Goal: Information Seeking & Learning: Check status

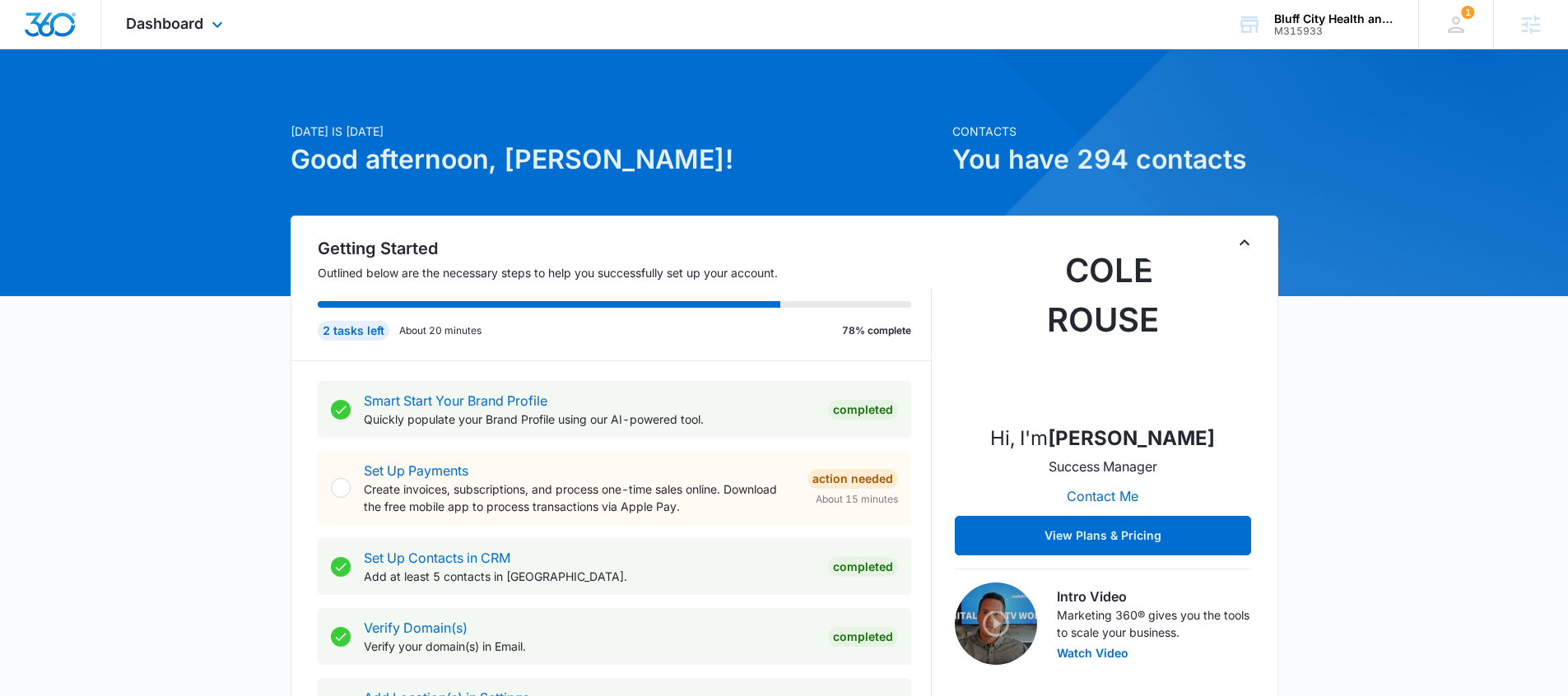
click at [232, 22] on div "Dashboard Apps Reputation Websites Forms CRM Email Social POS Content Ads Intel…" at bounding box center [177, 24] width 150 height 49
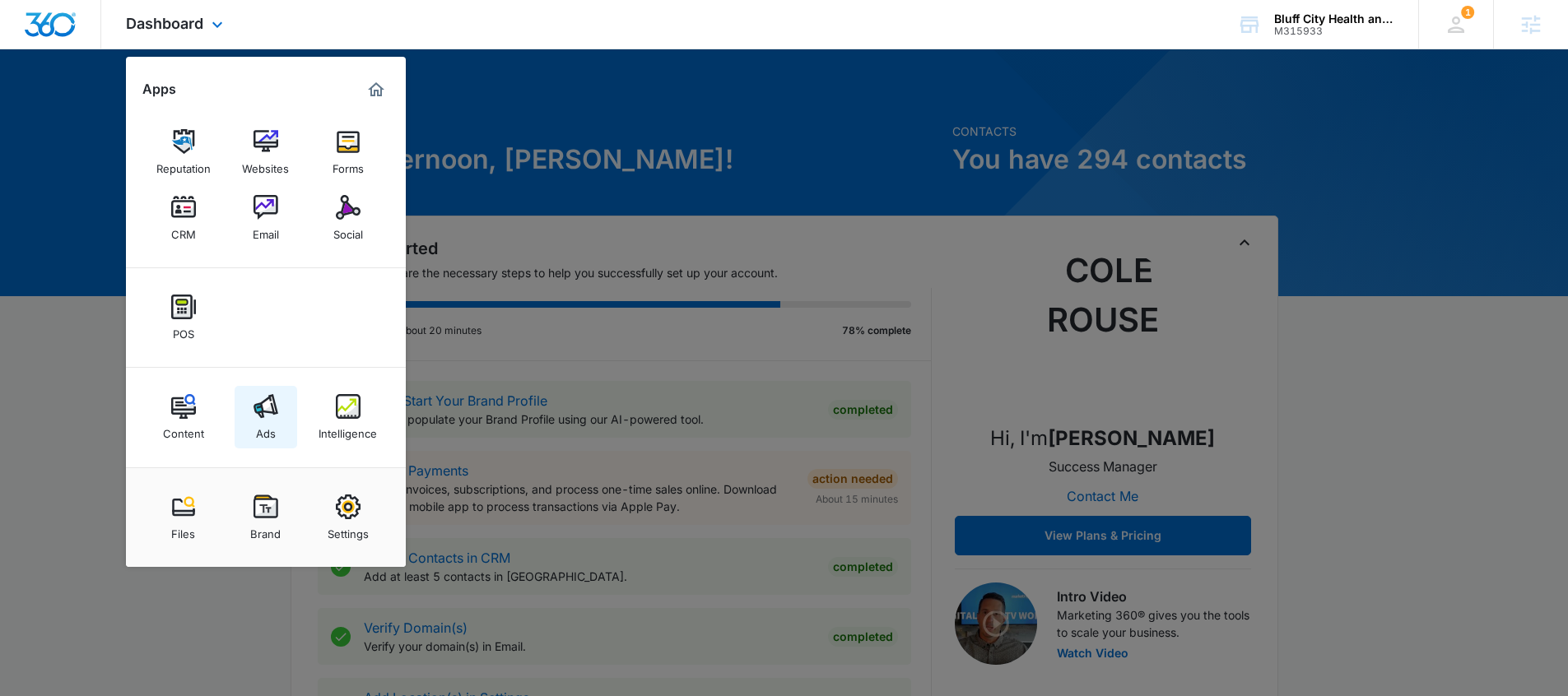
click at [262, 431] on div "Ads" at bounding box center [266, 429] width 20 height 21
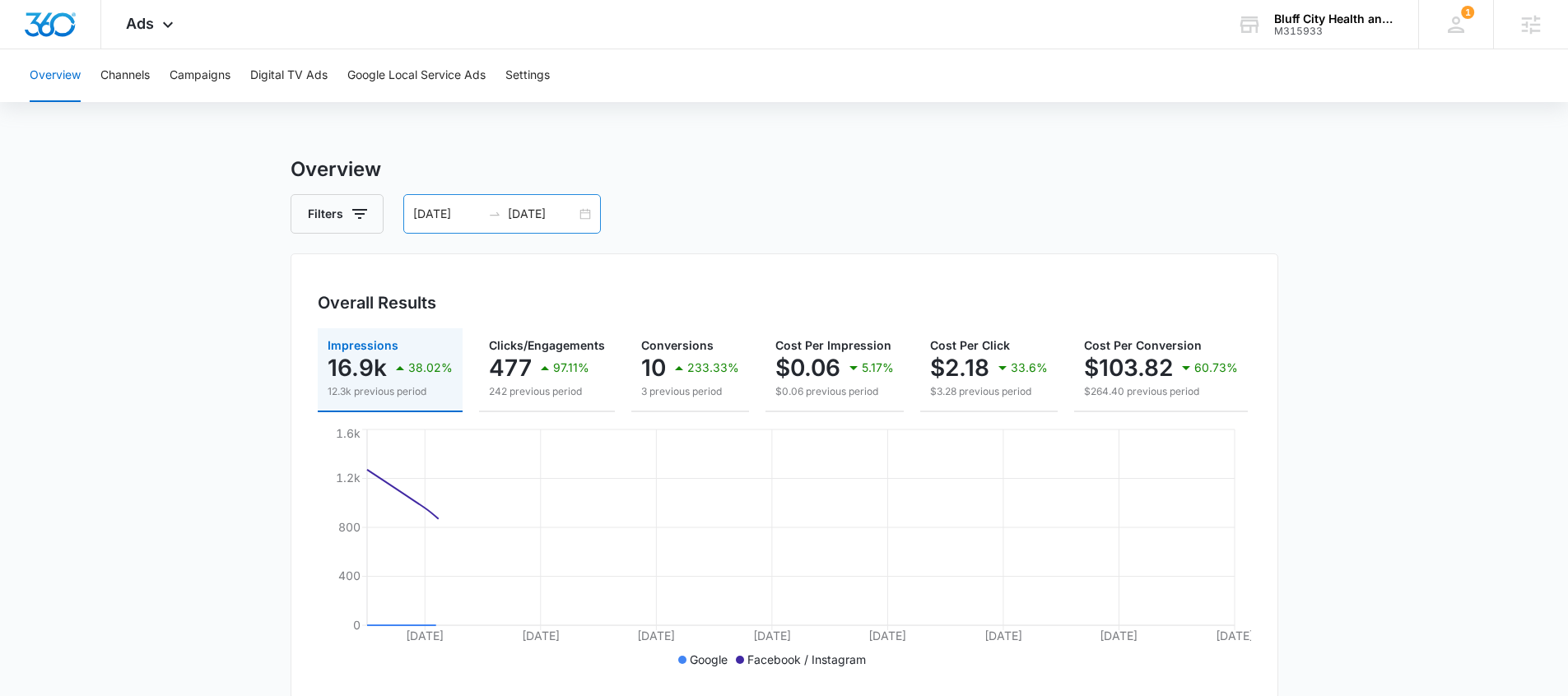
click at [485, 211] on div at bounding box center [495, 214] width 26 height 13
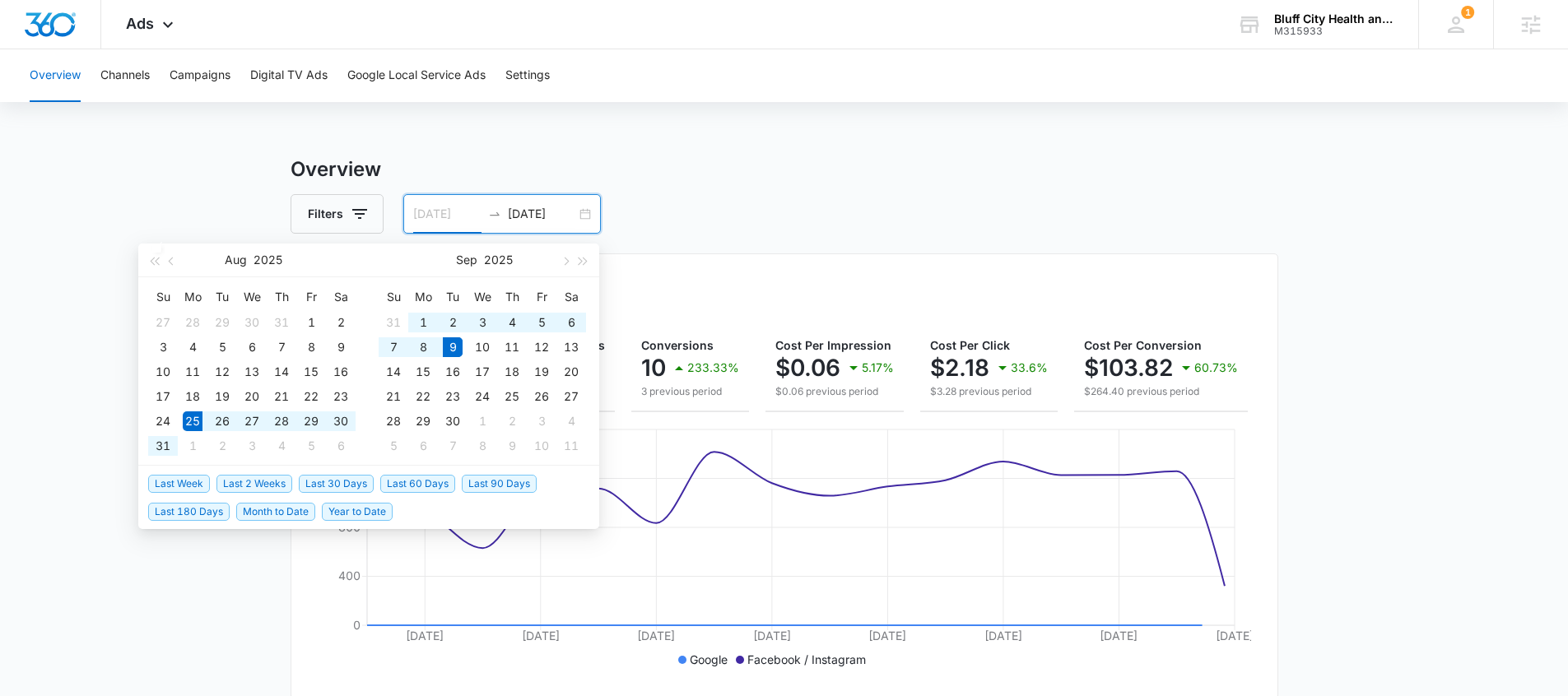
type input "[DATE]"
click at [620, 216] on div "Filters [DATE] [DATE]" at bounding box center [784, 214] width 988 height 40
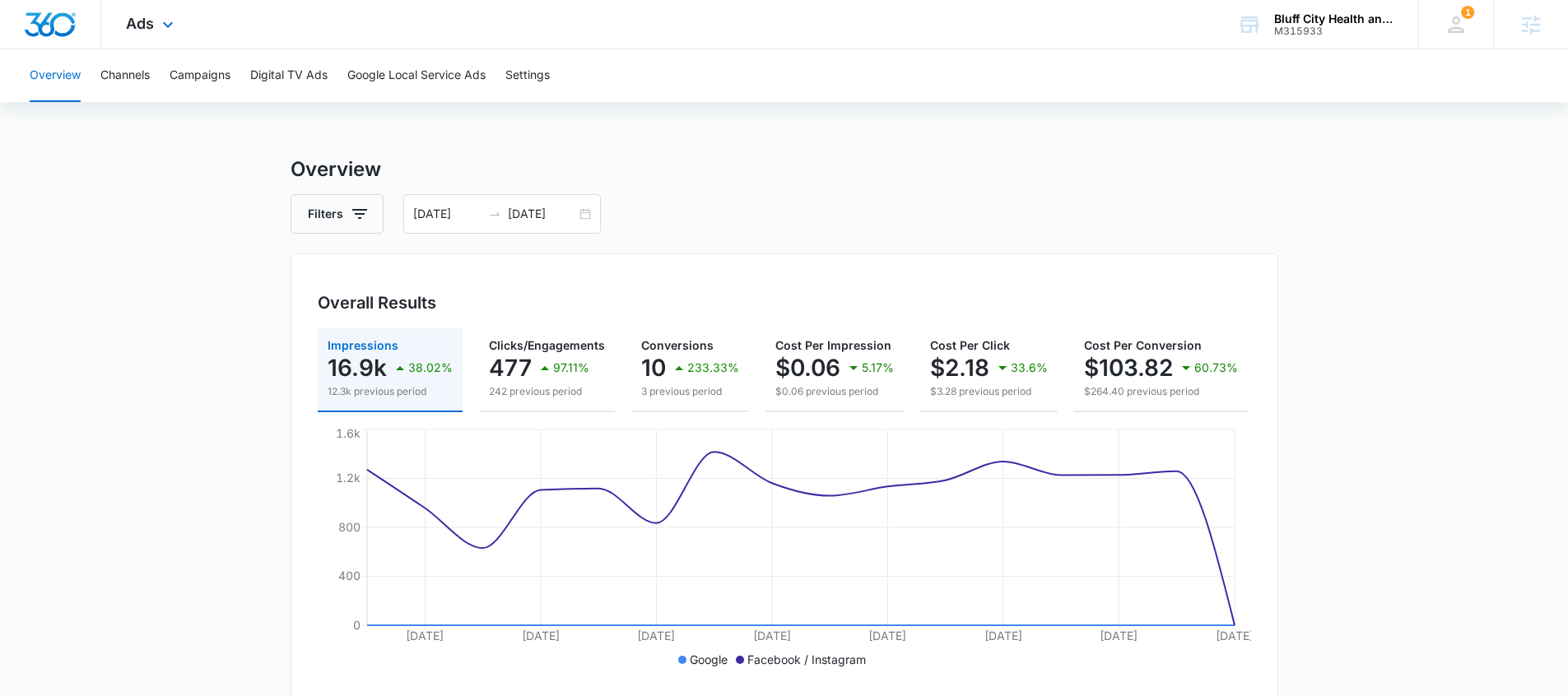
click at [163, 14] on div "Ads Apps Reputation Websites Forms CRM Email Social POS Content Ads Intelligenc…" at bounding box center [152, 24] width 102 height 49
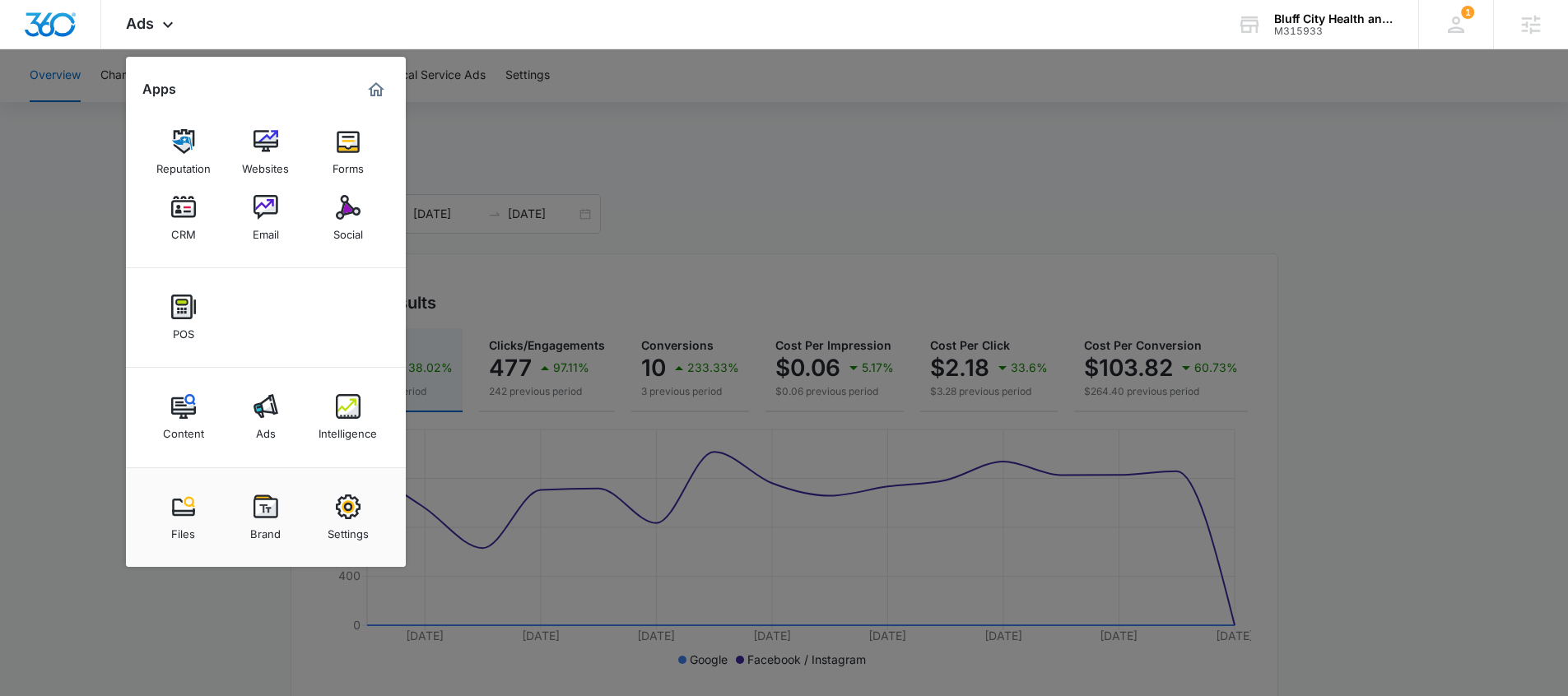
click at [680, 287] on div at bounding box center [784, 348] width 1568 height 696
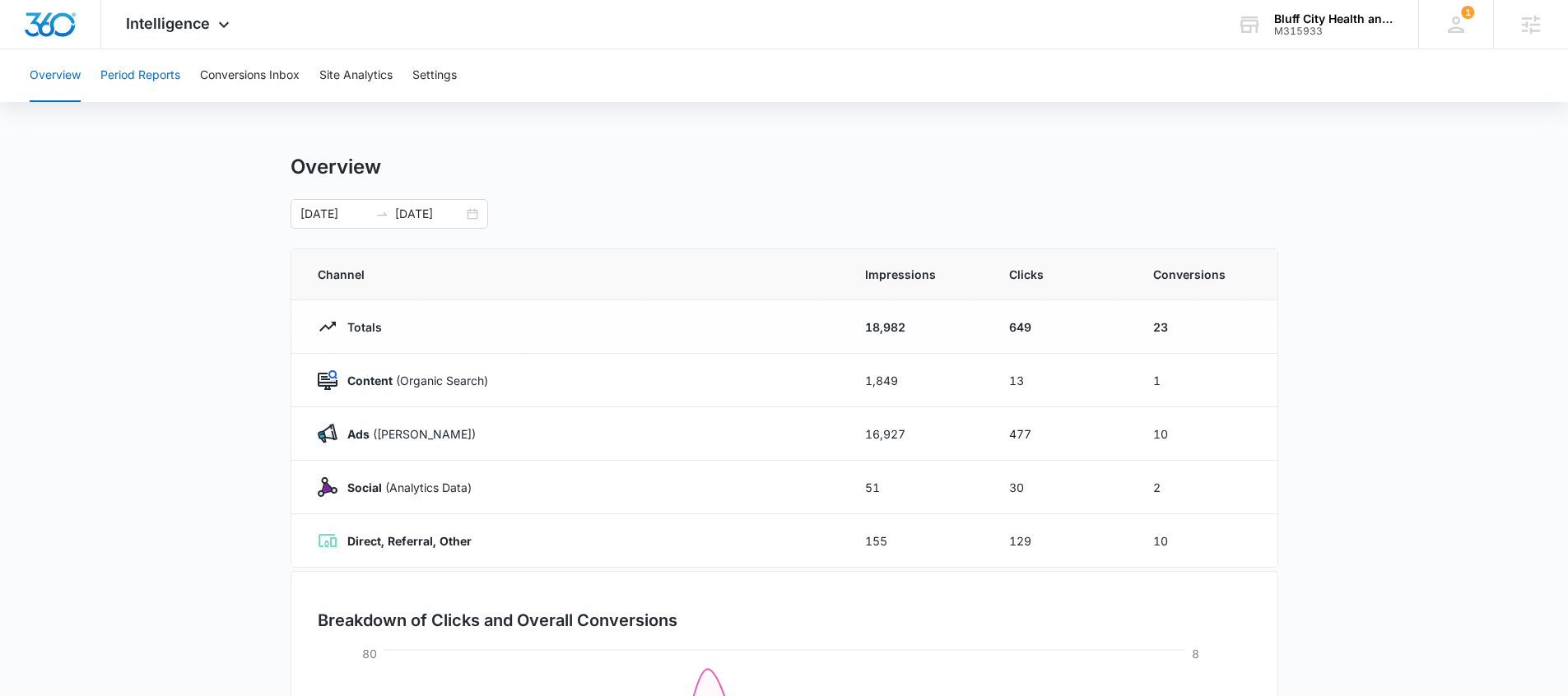
click at [146, 83] on button "Period Reports" at bounding box center [140, 76] width 80 height 53
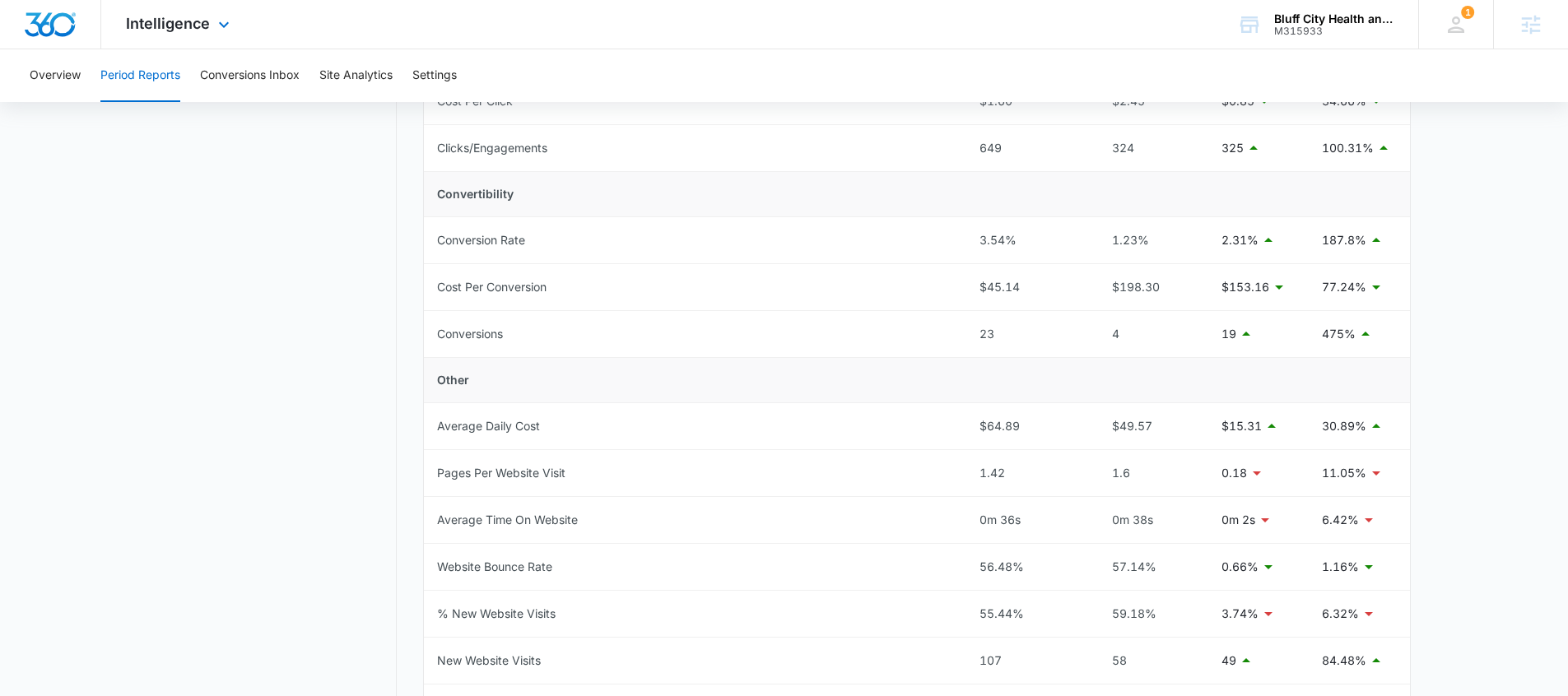
scroll to position [127, 0]
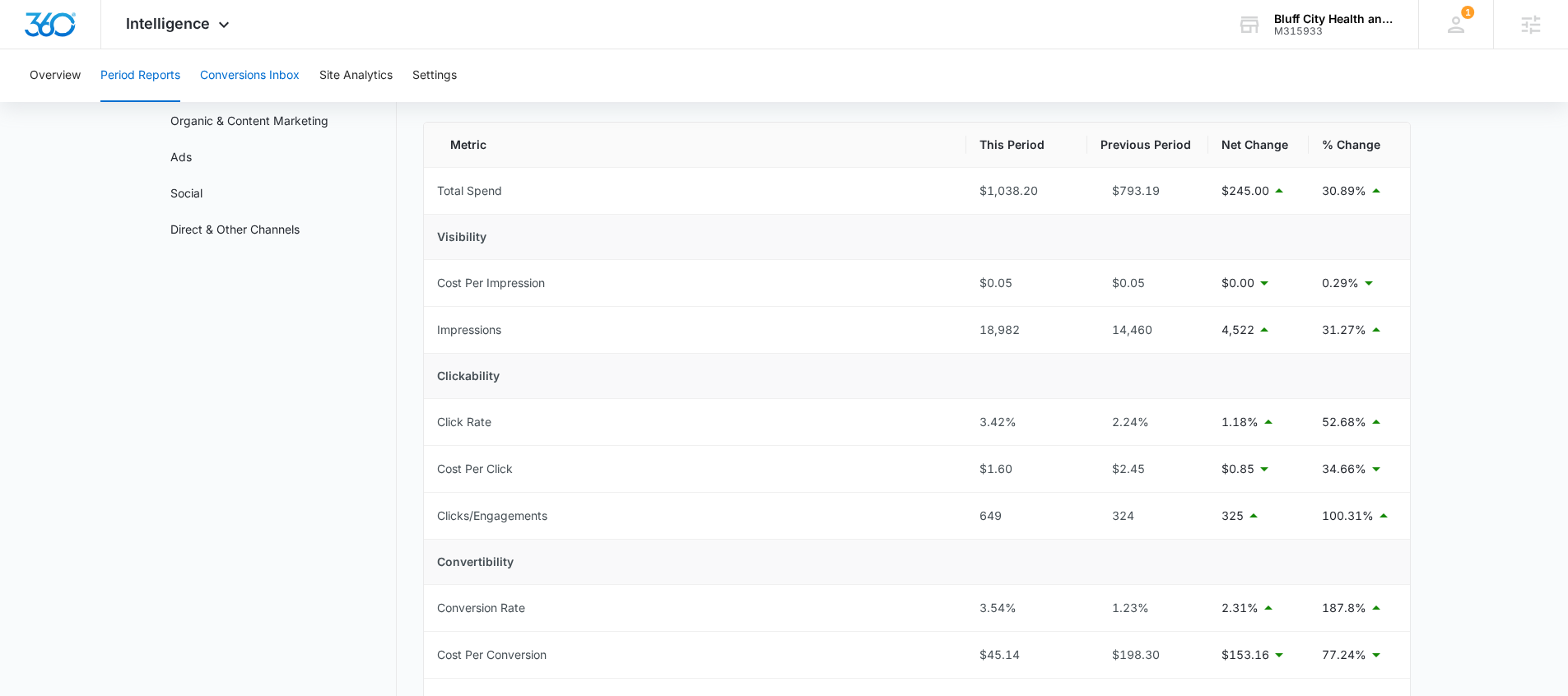
click at [239, 82] on button "Conversions Inbox" at bounding box center [249, 76] width 100 height 53
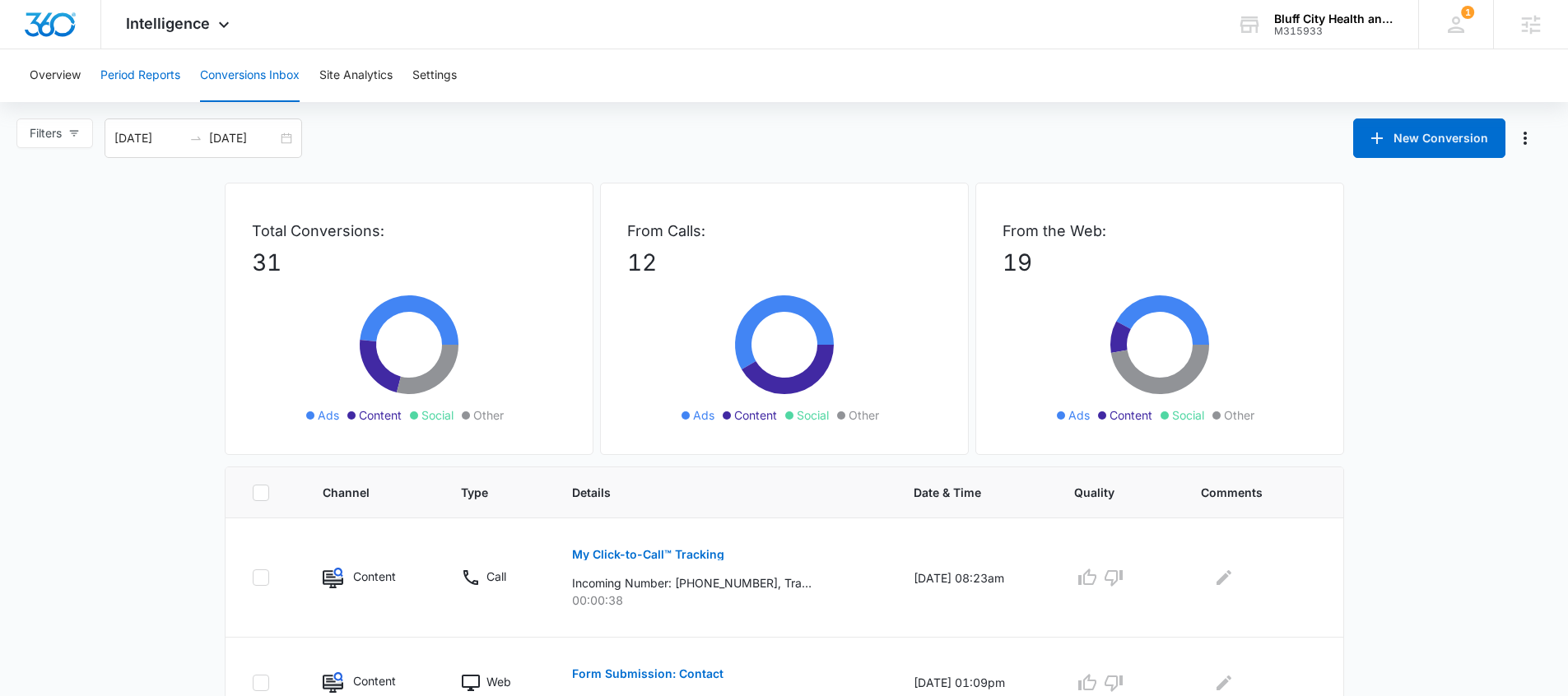
click at [149, 64] on button "Period Reports" at bounding box center [140, 76] width 80 height 53
